Goal: Information Seeking & Learning: Learn about a topic

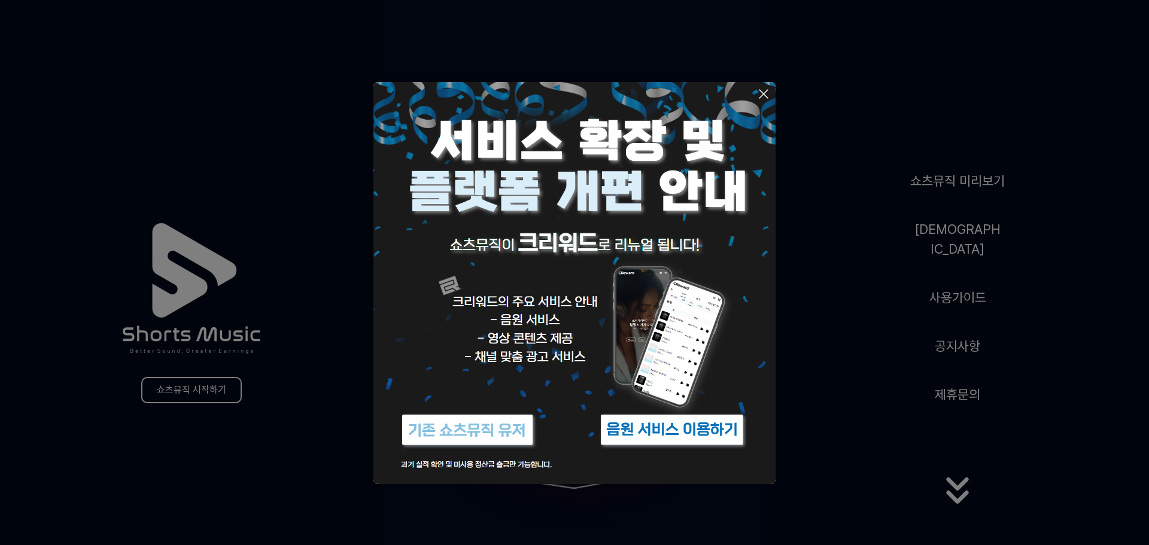
click at [760, 94] on icon at bounding box center [763, 94] width 14 height 14
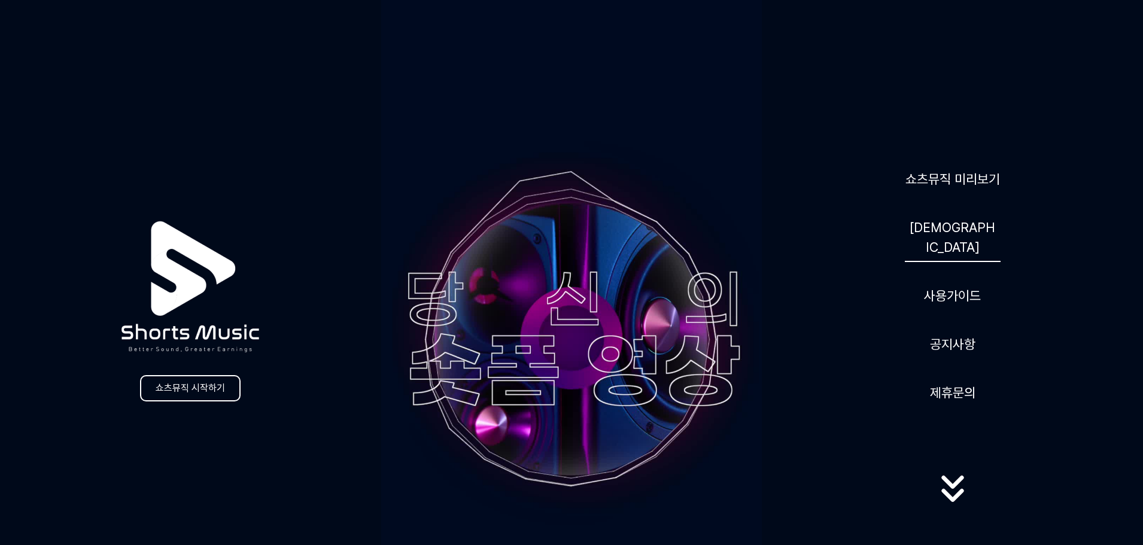
click at [963, 226] on link "[DEMOGRAPHIC_DATA]" at bounding box center [953, 237] width 96 height 49
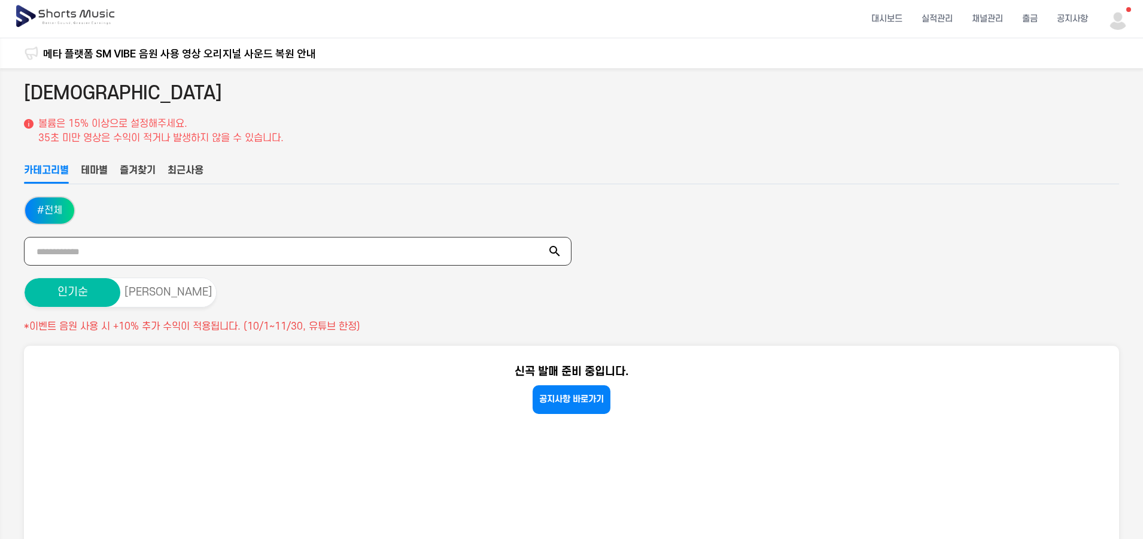
click at [178, 254] on input "text" at bounding box center [298, 251] width 548 height 29
click at [99, 172] on button "테마별" at bounding box center [94, 173] width 27 height 20
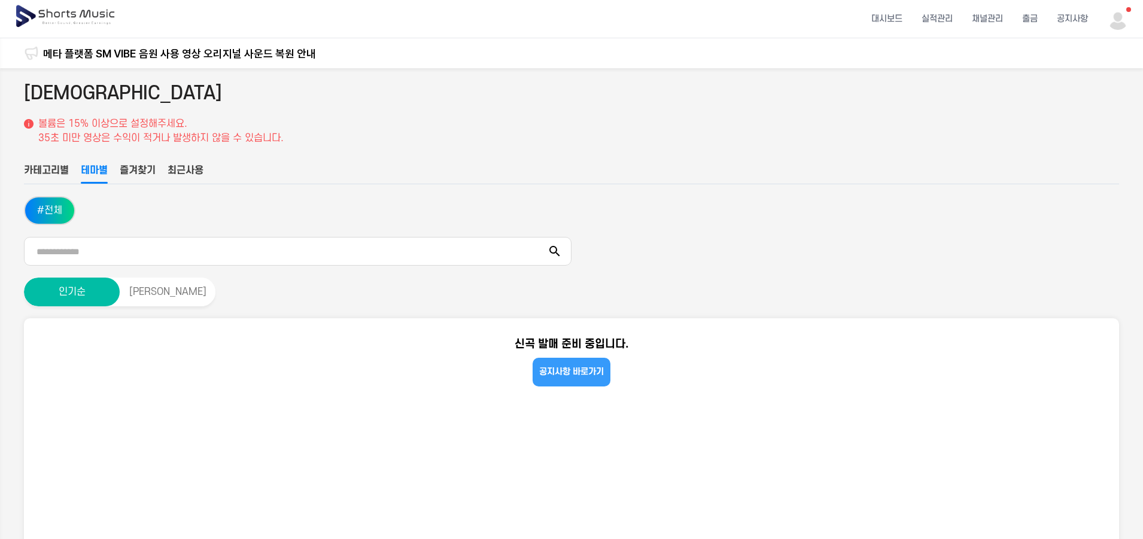
click at [587, 379] on link "공지사항 바로가기" at bounding box center [572, 372] width 78 height 29
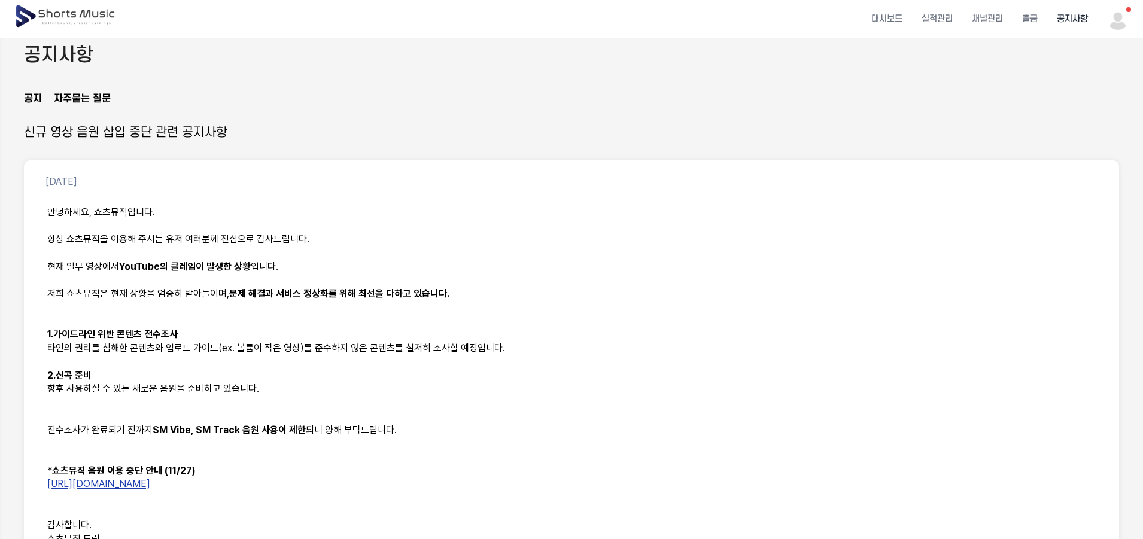
scroll to position [60, 0]
